Goal: Complete application form

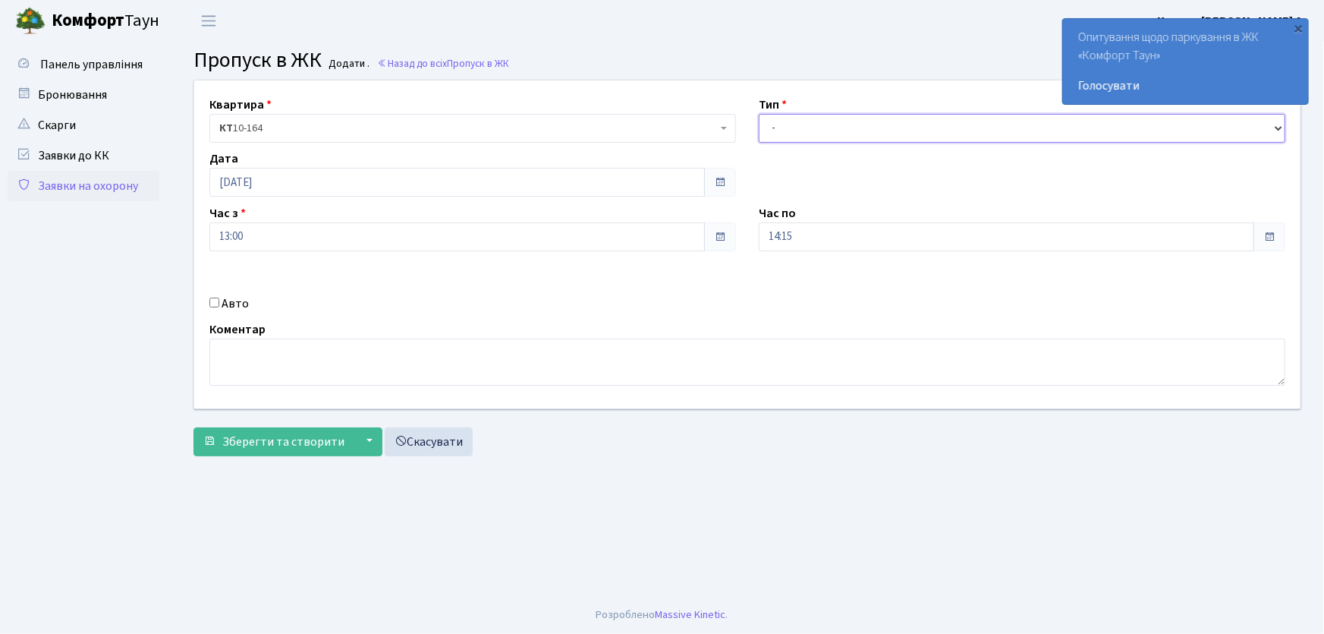
drag, startPoint x: 826, startPoint y: 130, endPoint x: 817, endPoint y: 141, distance: 14.1
click at [826, 130] on select "- Доставка Таксі Гості Сервіс" at bounding box center [1022, 128] width 527 height 29
select select "1"
click at [759, 114] on select "- Доставка Таксі Гості Сервіс" at bounding box center [1022, 128] width 527 height 29
drag, startPoint x: 830, startPoint y: 241, endPoint x: 719, endPoint y: 240, distance: 111.6
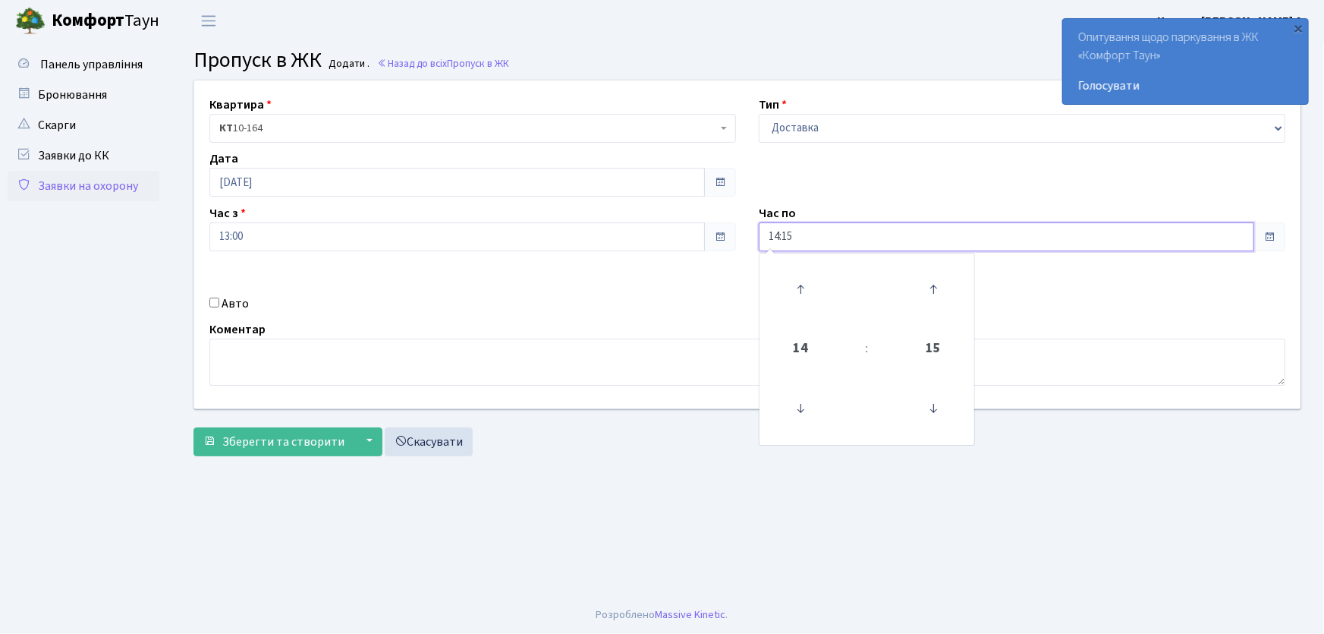
click at [719, 240] on div "Квартира <b>КТ</b>&nbsp;&nbsp;&nbsp;&nbsp;10-164 КТ 10-164 Тип - Доставка Таксі…" at bounding box center [747, 244] width 1129 height 328
type input "22:00"
click at [217, 301] on input "Авто" at bounding box center [214, 303] width 10 height 10
checkbox input "true"
type input "к"
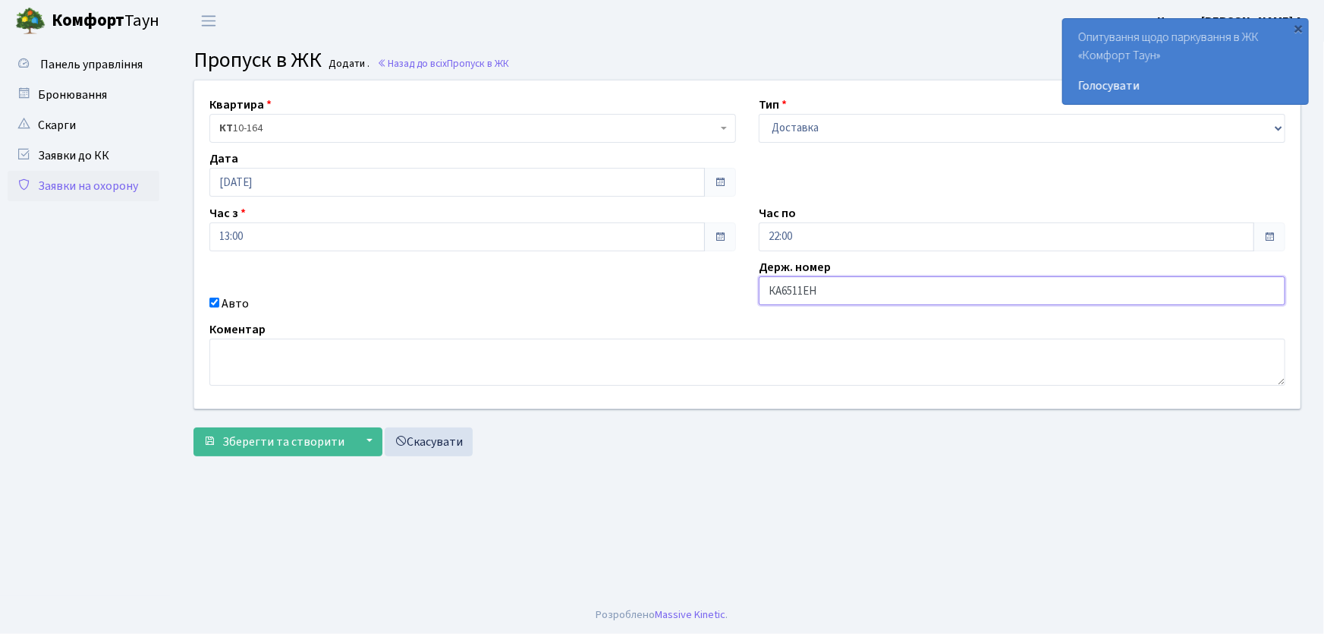
type input "КА6511ЕН"
click at [194, 427] on button "Зберегти та створити" at bounding box center [274, 441] width 161 height 29
click at [84, 189] on link "Заявки на охорону" at bounding box center [84, 186] width 152 height 30
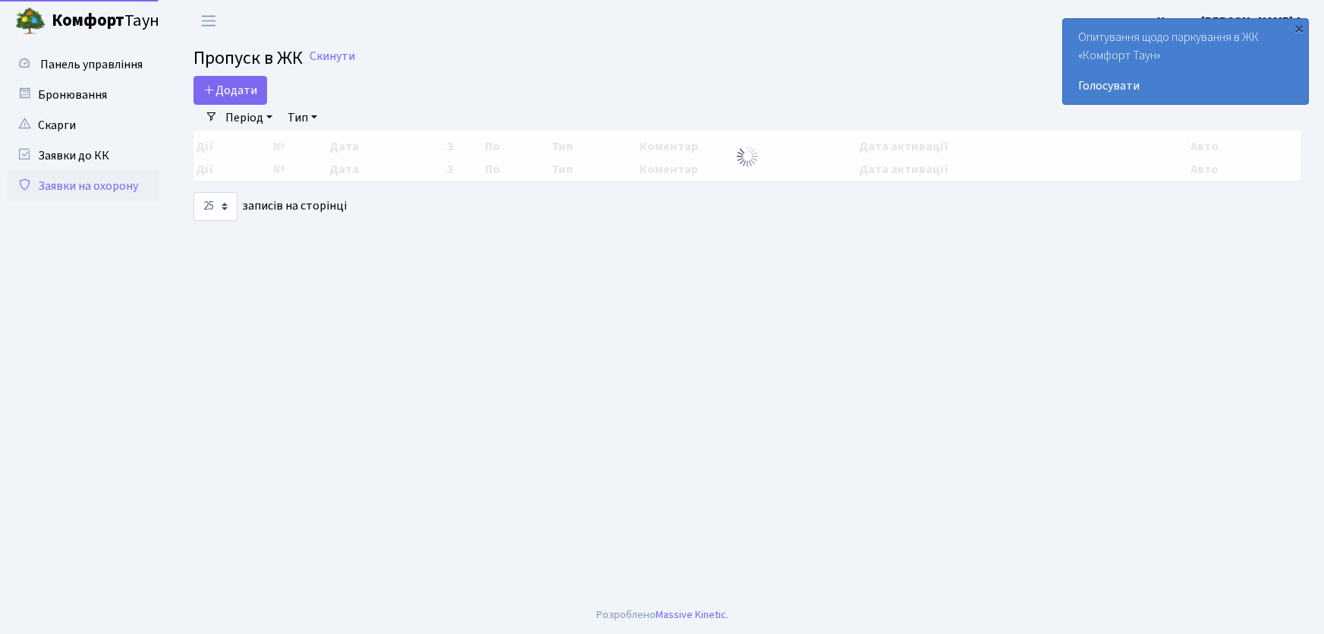
select select "25"
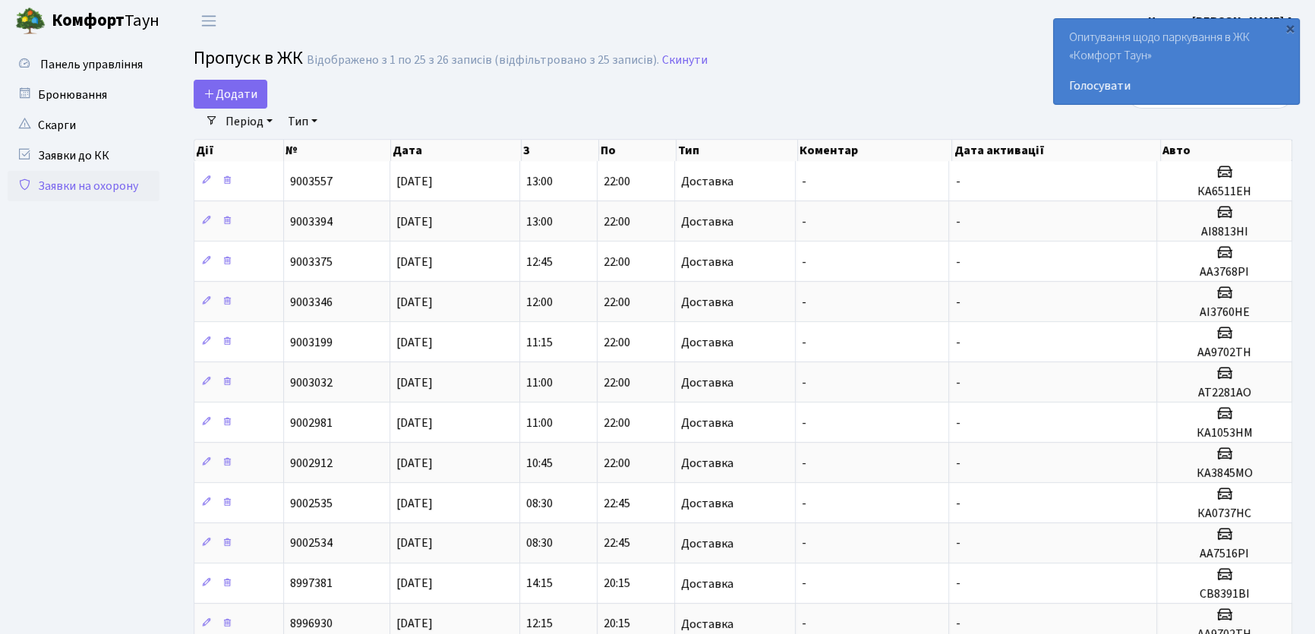
click at [782, 90] on div "Додати" at bounding box center [556, 94] width 725 height 29
